Goal: Communication & Community: Ask a question

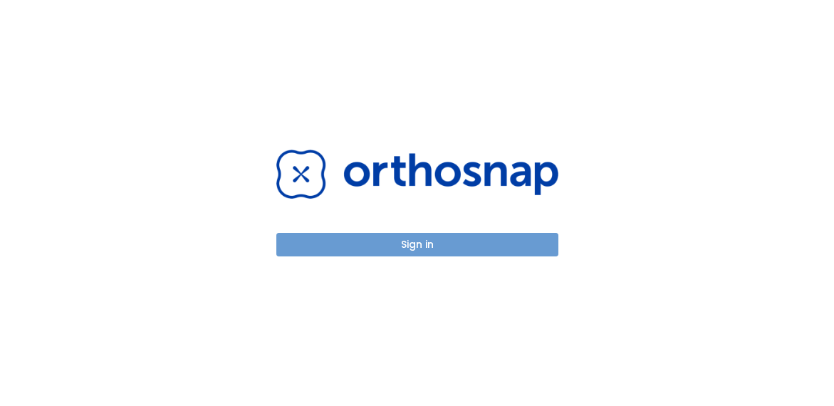
click at [480, 251] on button "Sign in" at bounding box center [417, 244] width 282 height 23
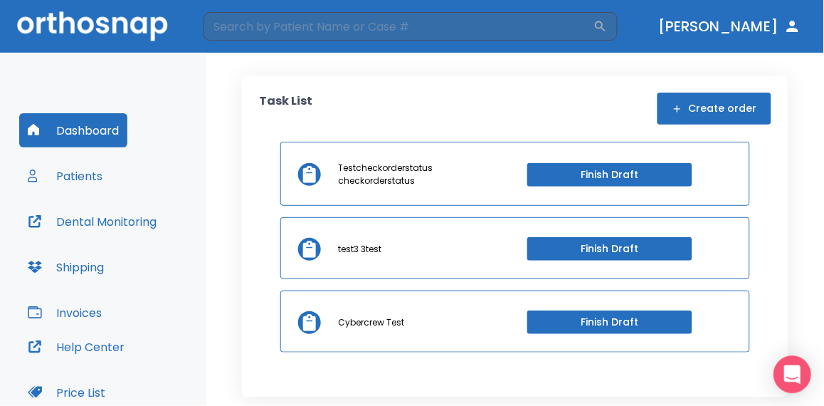
drag, startPoint x: 821, startPoint y: 374, endPoint x: 809, endPoint y: 372, distance: 13.0
click at [814, 374] on div "Task List Create order Testcheckorderstatus checkorderstatus Finish Draft test3…" at bounding box center [515, 229] width 618 height 353
click at [807, 372] on div "Open Intercom Messenger" at bounding box center [794, 375] width 38 height 38
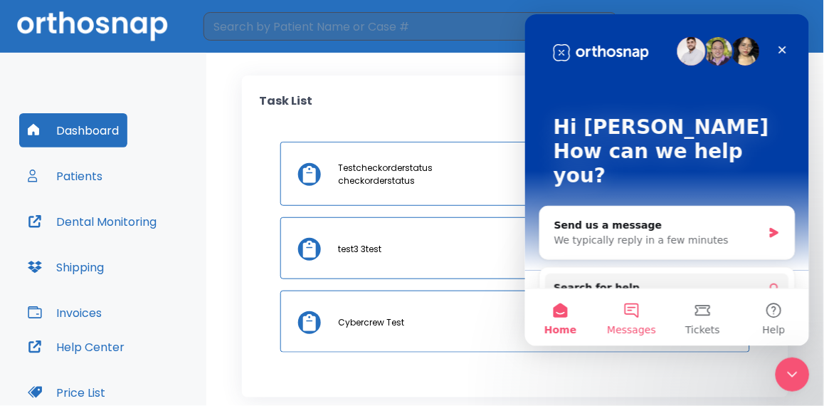
click at [641, 324] on span "Messages" at bounding box center [631, 329] width 49 height 10
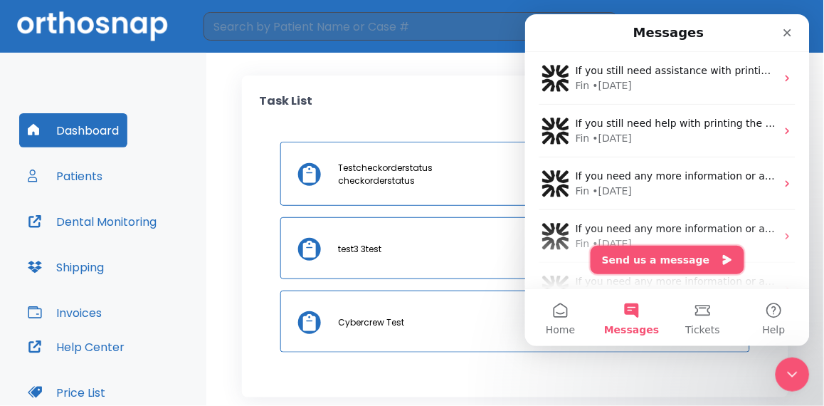
click at [671, 262] on button "Send us a message" at bounding box center [667, 259] width 154 height 28
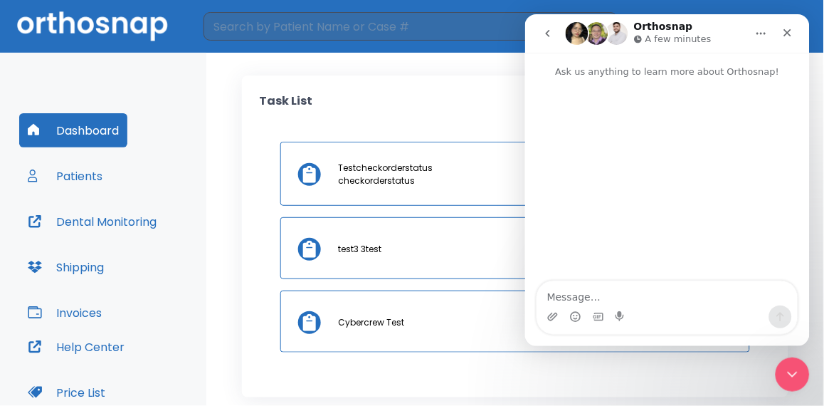
click at [654, 288] on textarea "Message…" at bounding box center [667, 292] width 261 height 24
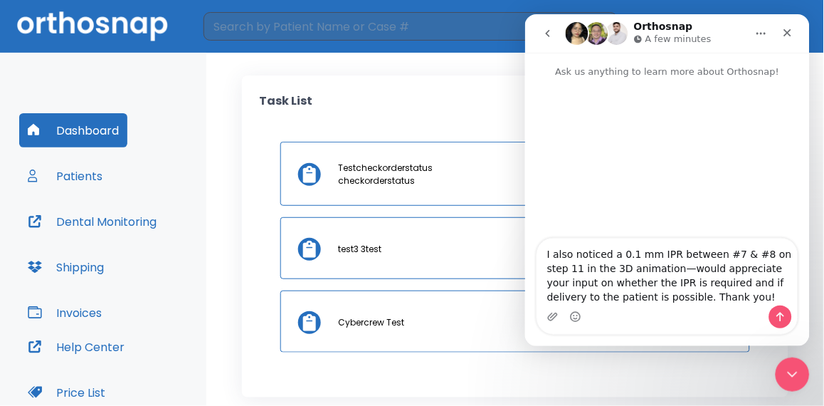
click at [542, 258] on textarea "I also noticed a 0.1 mm IPR between #7 & #8 on step 11 in the 3D animation—woul…" at bounding box center [667, 271] width 261 height 67
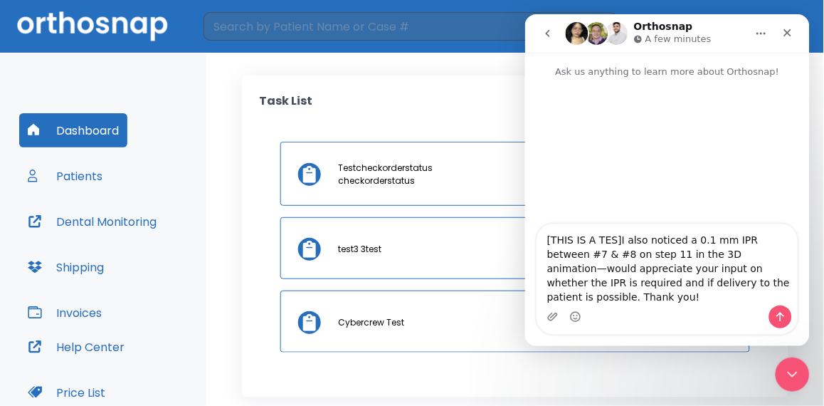
type textarea "[THIS IS A TEST]I also noticed a 0.1 mm IPR between #7 & #8 on step 11 in the 3…"
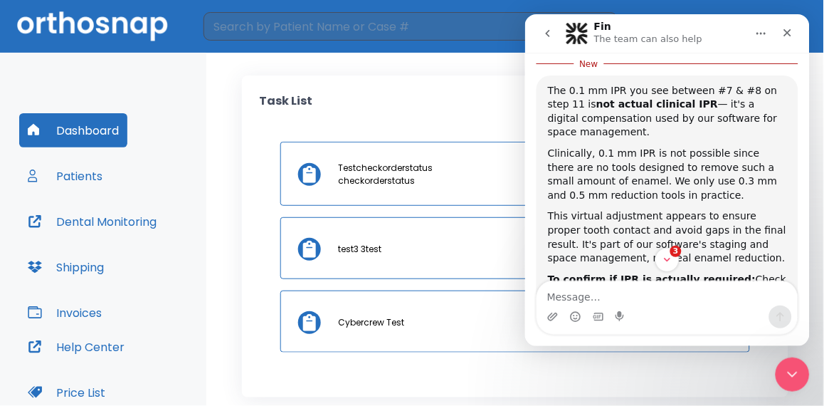
scroll to position [2, 0]
click at [548, 38] on icon "go back" at bounding box center [547, 32] width 11 height 11
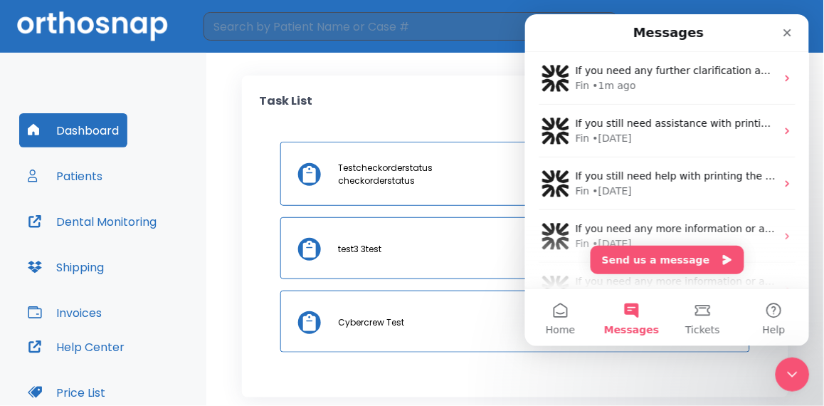
scroll to position [155, 0]
click at [644, 258] on button "Send us a message" at bounding box center [667, 259] width 154 height 28
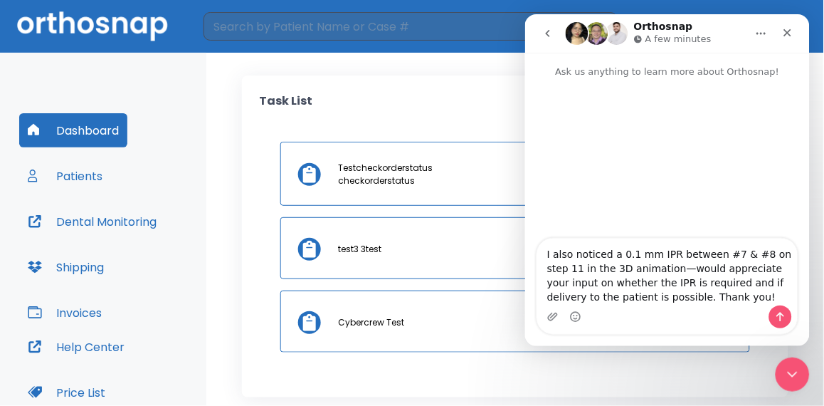
click at [542, 251] on textarea "I also noticed a 0.1 mm IPR between #7 & #8 on step 11 in the 3D animation—woul…" at bounding box center [667, 271] width 261 height 67
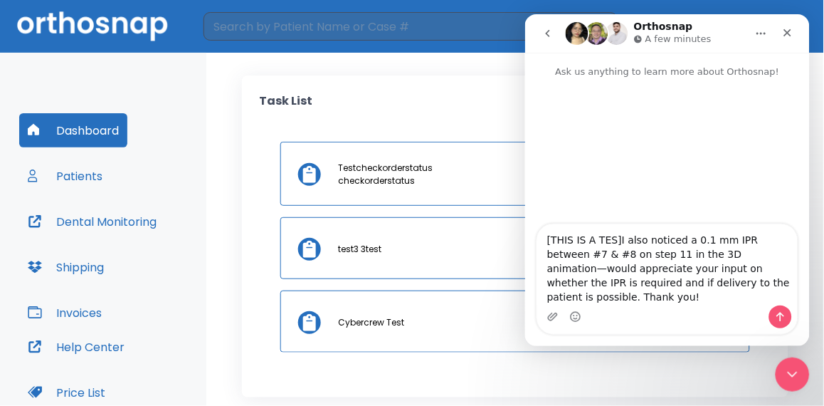
type textarea "[THIS IS A TEST]I also noticed a 0.1 mm IPR between #7 & #8 on step 11 in the 3…"
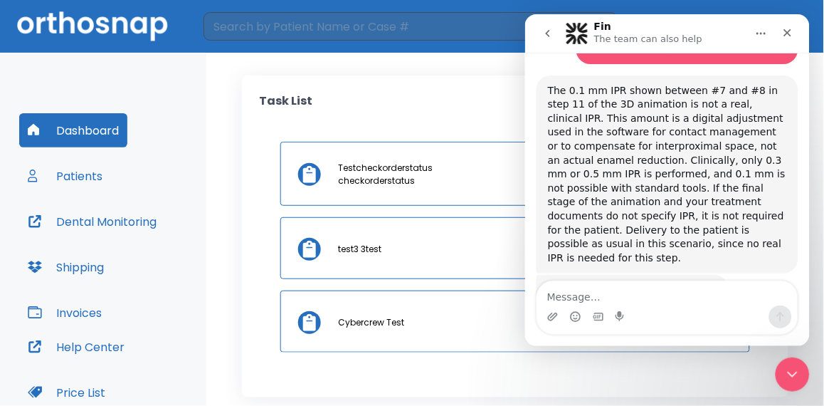
scroll to position [132, 0]
